Goal: Use online tool/utility: Utilize a website feature to perform a specific function

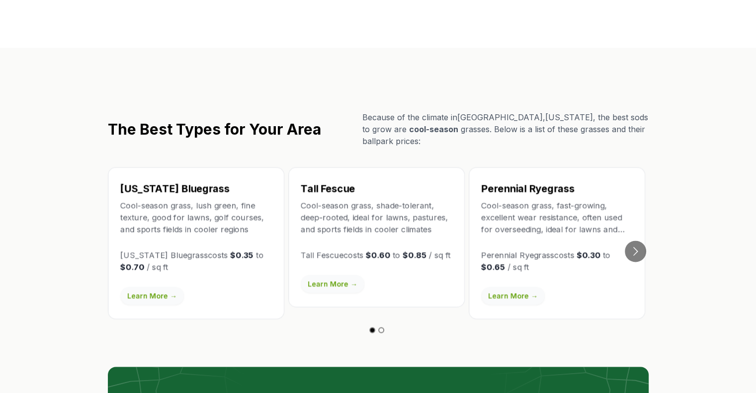
scroll to position [1691, 0]
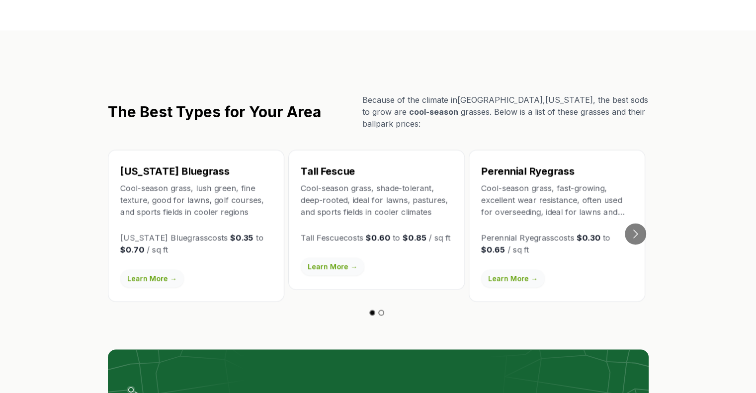
click at [66, 112] on section "The Best Types for Your Area Because of the climate in [GEOGRAPHIC_DATA] , [US_…" at bounding box center [378, 300] width 756 height 541
click at [324, 258] on link "Learn More →" at bounding box center [333, 267] width 64 height 18
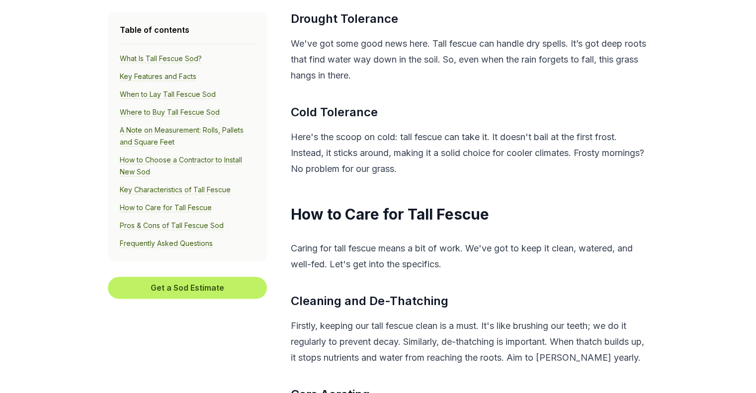
scroll to position [4923, 0]
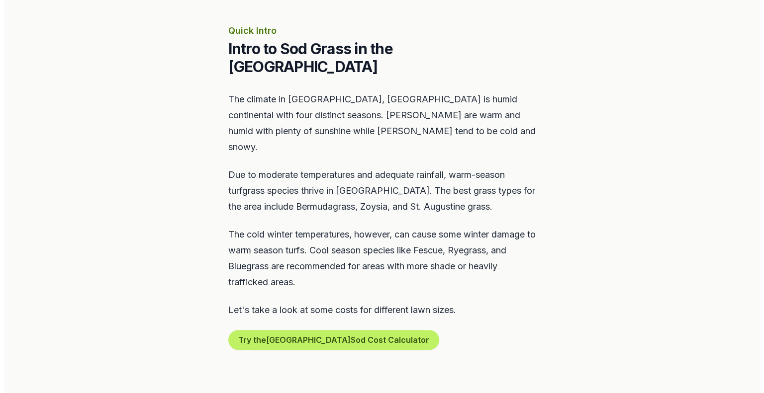
scroll to position [448, 0]
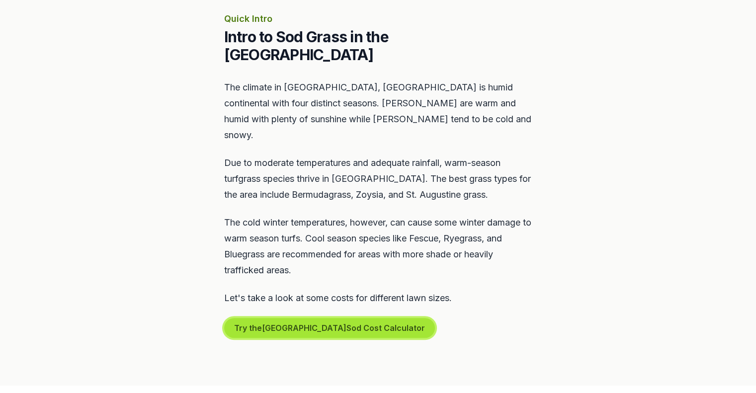
click at [308, 318] on button "Try the Sioux Falls Sod Cost Calculator" at bounding box center [329, 328] width 211 height 20
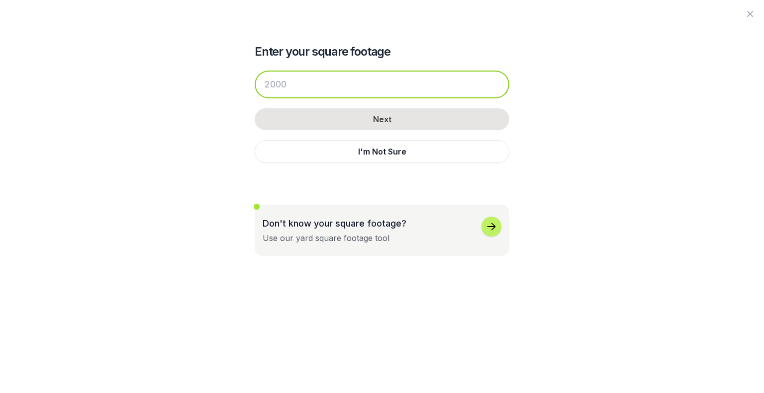
click at [304, 81] on input "number" at bounding box center [382, 85] width 255 height 28
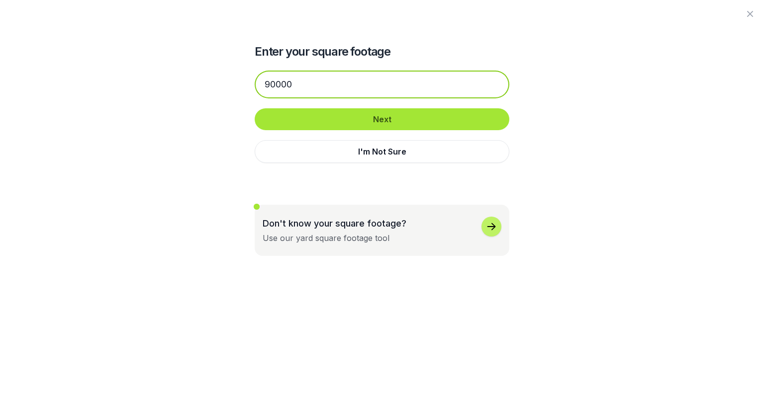
type input "90000"
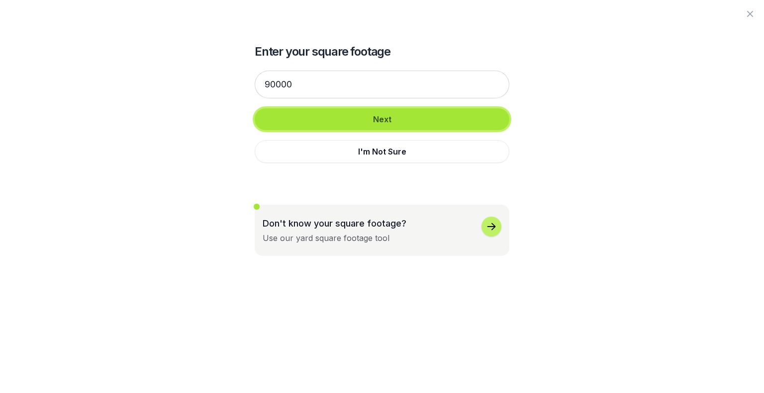
click at [343, 119] on button "Next" at bounding box center [382, 119] width 255 height 22
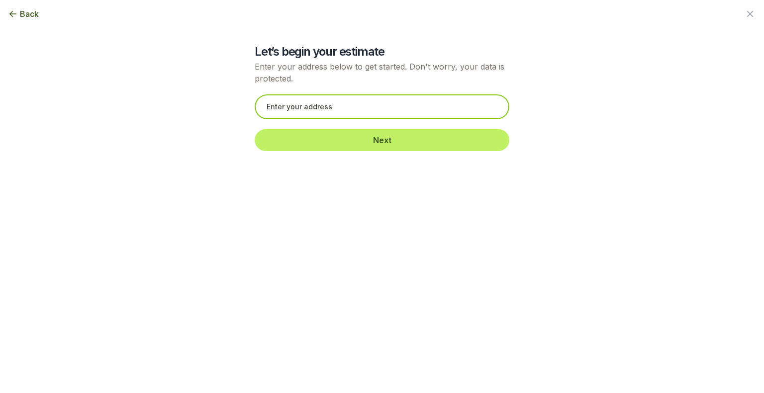
click at [343, 109] on input "text" at bounding box center [382, 106] width 255 height 25
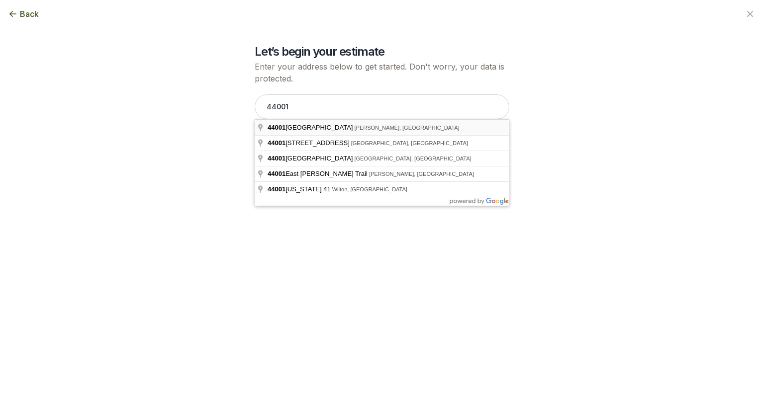
type input "[STREET_ADDRESS][PERSON_NAME]"
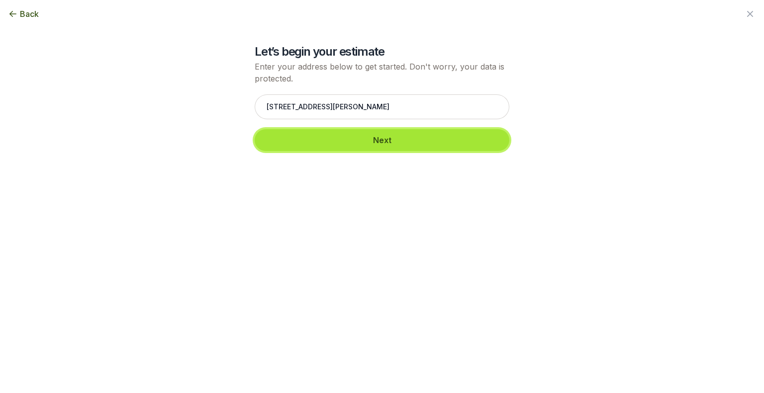
click at [369, 147] on button "Next" at bounding box center [382, 140] width 255 height 22
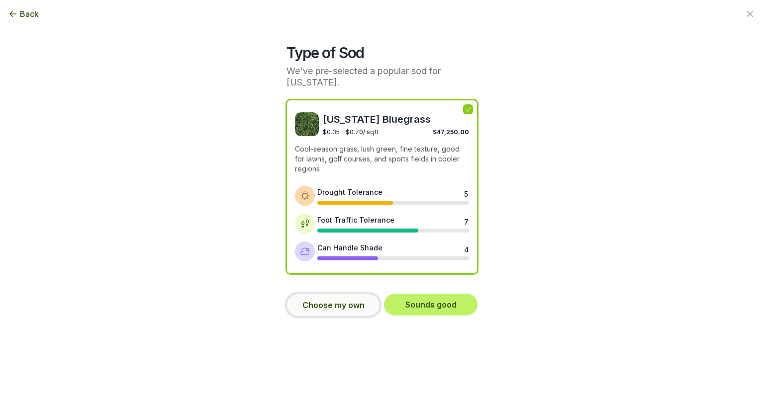
click at [331, 302] on button "Choose my own" at bounding box center [332, 305] width 93 height 23
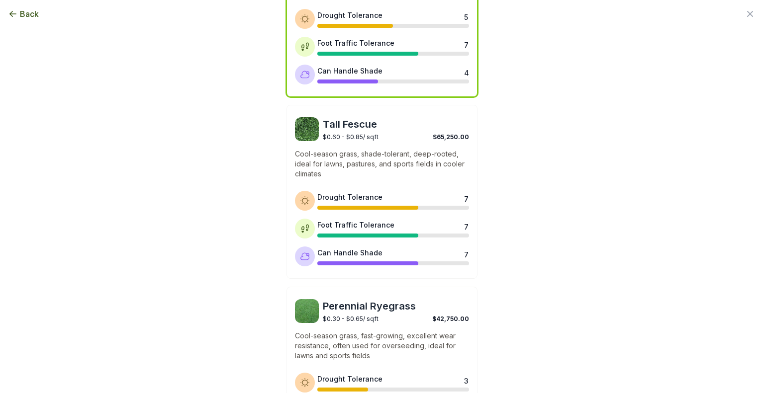
scroll to position [0, 0]
